Goal: Information Seeking & Learning: Check status

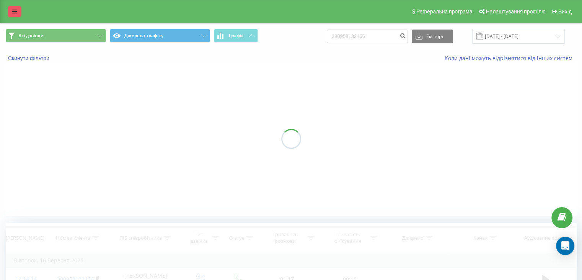
click at [14, 13] on icon at bounding box center [14, 11] width 5 height 5
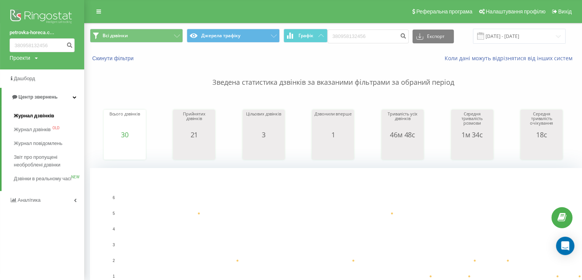
click at [27, 111] on link "Журнал дзвінків" at bounding box center [49, 116] width 70 height 14
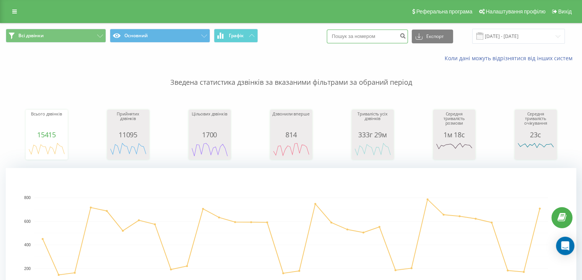
click at [365, 34] on input at bounding box center [367, 36] width 81 height 14
paste input "+380935061078"
click at [345, 37] on input "+380935061078" at bounding box center [367, 36] width 81 height 14
type input "380935061078"
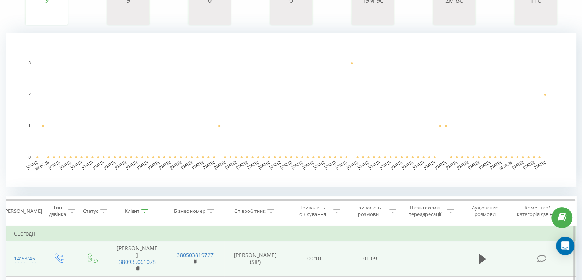
scroll to position [191, 0]
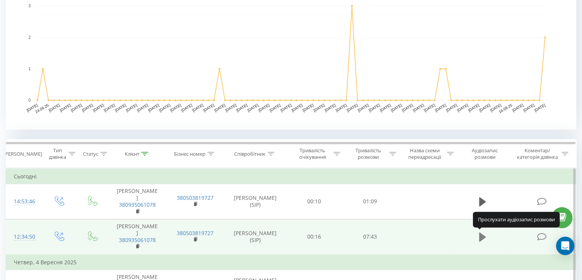
click at [481, 238] on icon at bounding box center [482, 236] width 7 height 9
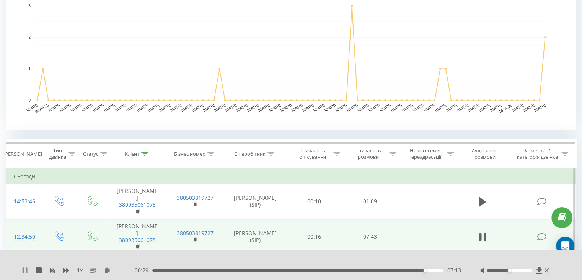
click at [23, 271] on icon at bounding box center [24, 270] width 2 height 6
